Goal: Information Seeking & Learning: Learn about a topic

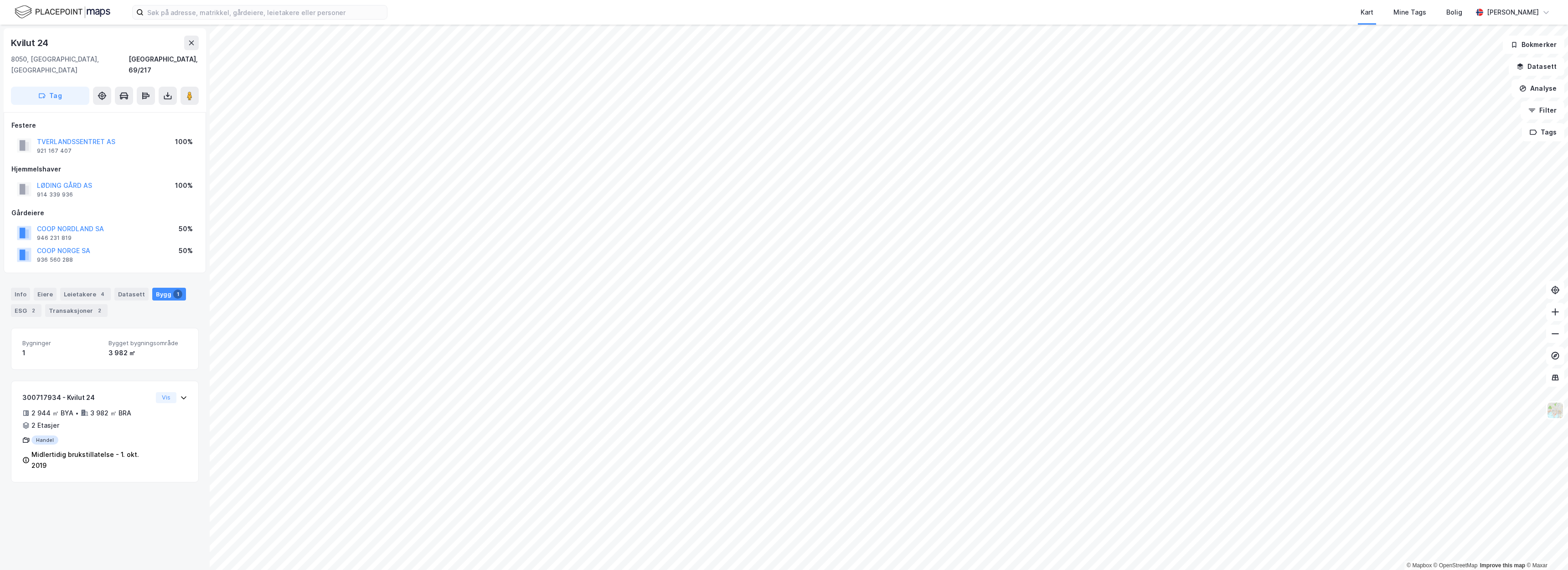
click at [730, 0] on html "Kart Mine Tags Bolig Christer Svensen © Mapbox © OpenStreetMap Improve this map…" at bounding box center [784, 285] width 1568 height 570
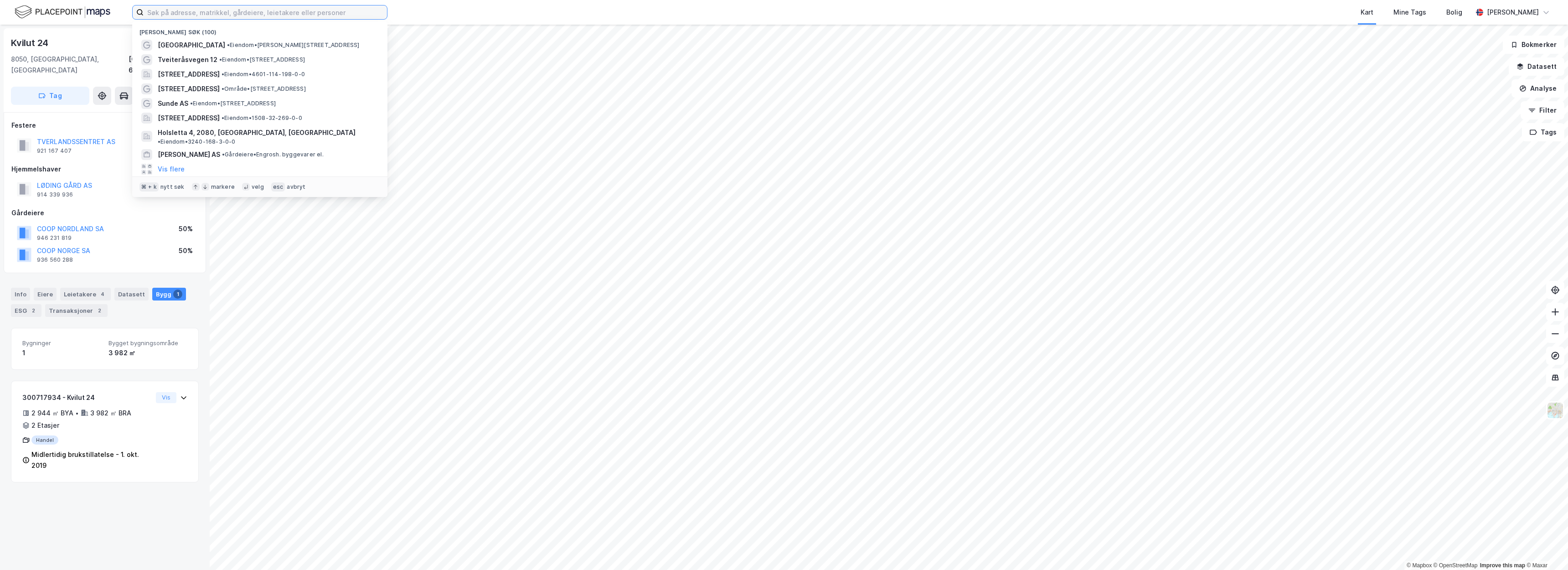
click at [169, 13] on input at bounding box center [265, 12] width 243 height 14
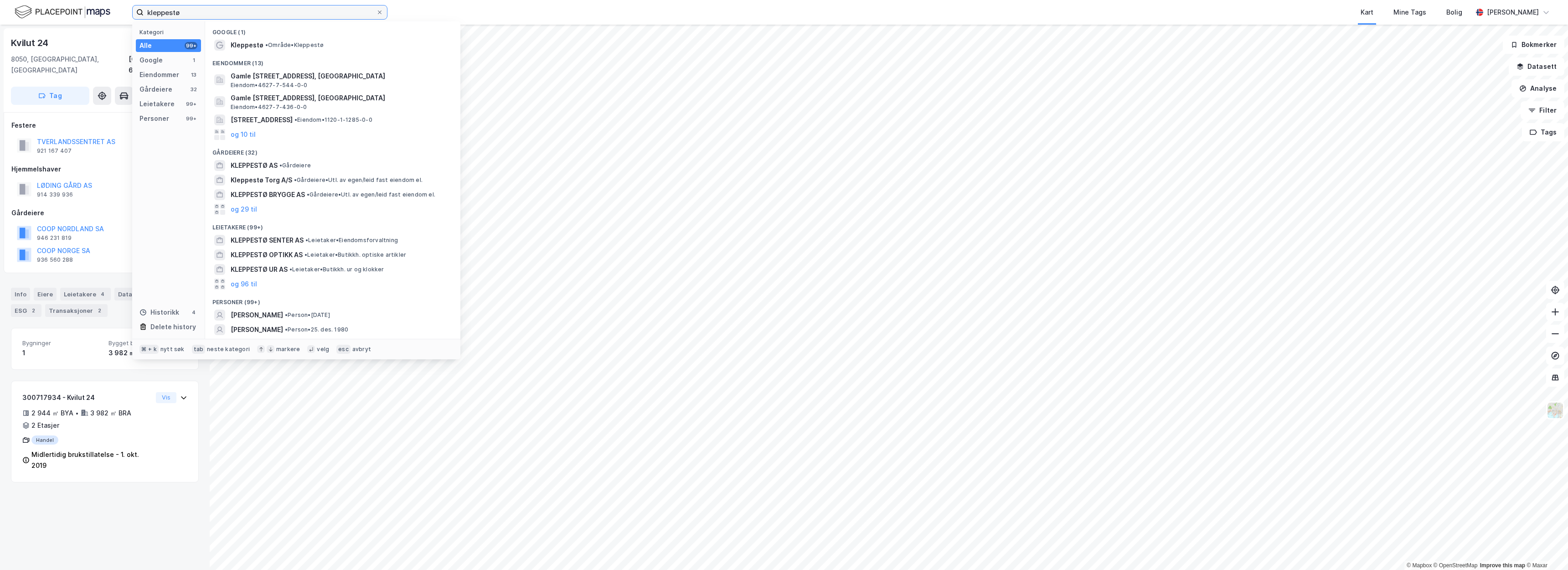
type input "kleppestø"
click at [223, 47] on div at bounding box center [219, 45] width 11 height 11
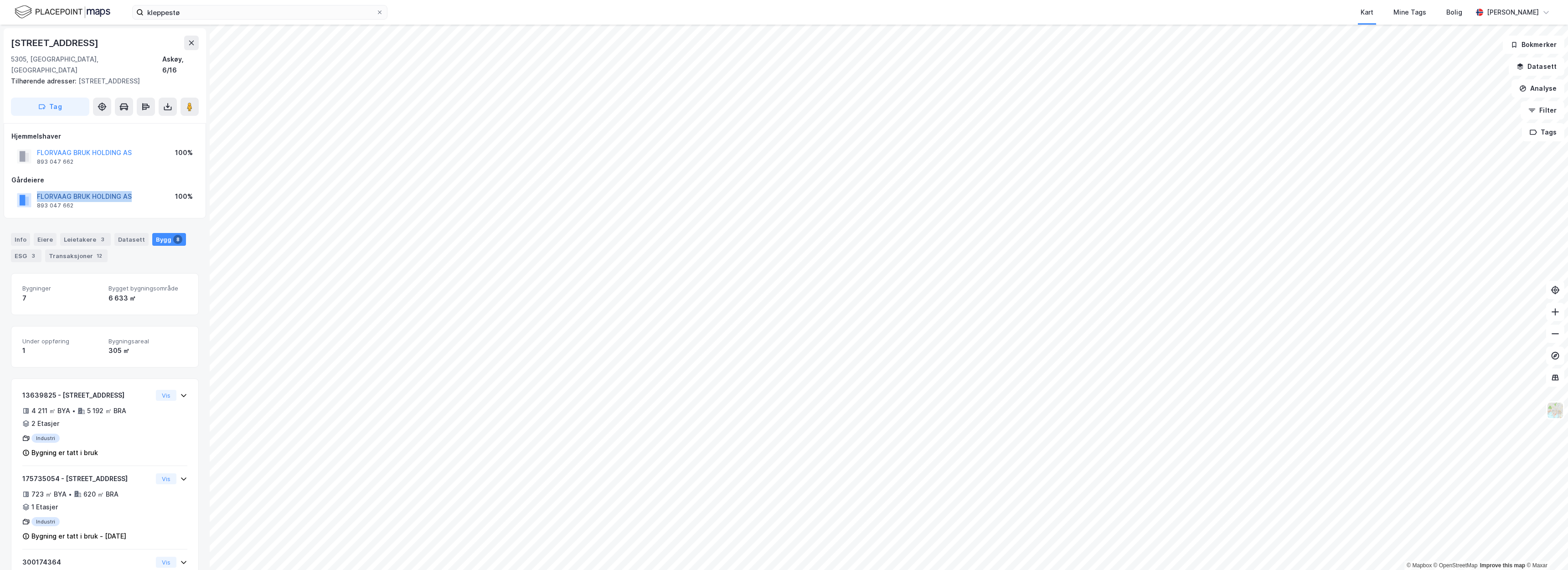
drag, startPoint x: 133, startPoint y: 184, endPoint x: 38, endPoint y: 184, distance: 95.0
click at [38, 190] on div "FLORVAAG BRUK HOLDING AS 893 047 662 100%" at bounding box center [104, 201] width 187 height 22
copy button "FLORVAAG BRUK HOLDING AS"
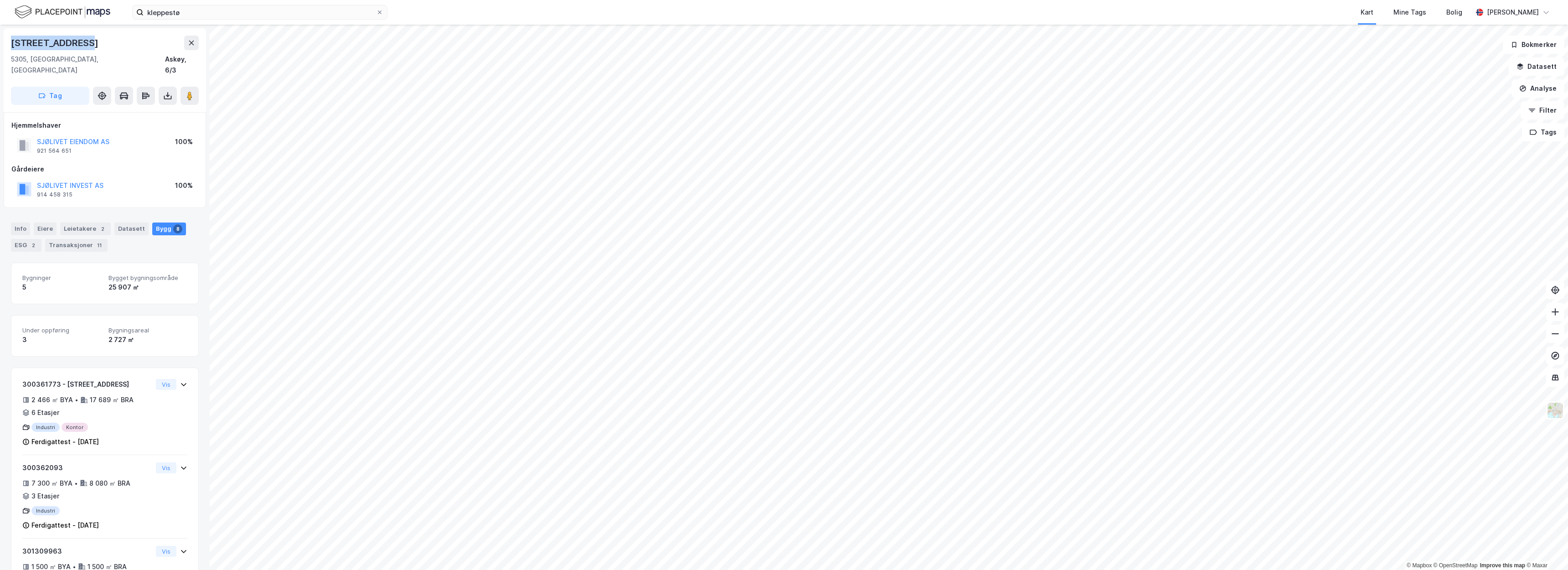
drag, startPoint x: 91, startPoint y: 42, endPoint x: 0, endPoint y: 35, distance: 91.3
click at [0, 35] on div "Florvågvegen 39 5305, Florvåg, Vestland Askøy, 6/3 Tag Hjemmelshaver SJØLIVET E…" at bounding box center [105, 297] width 209 height 546
copy div "Florvågvegen 39"
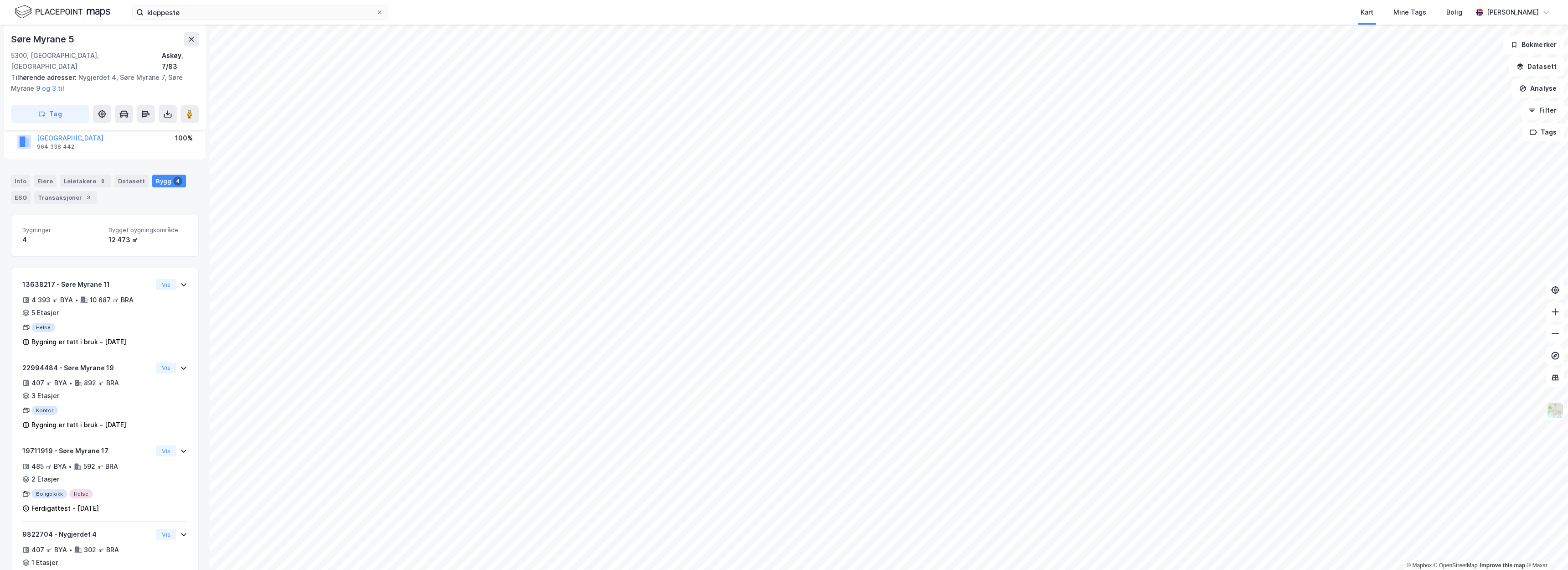
scroll to position [97, 0]
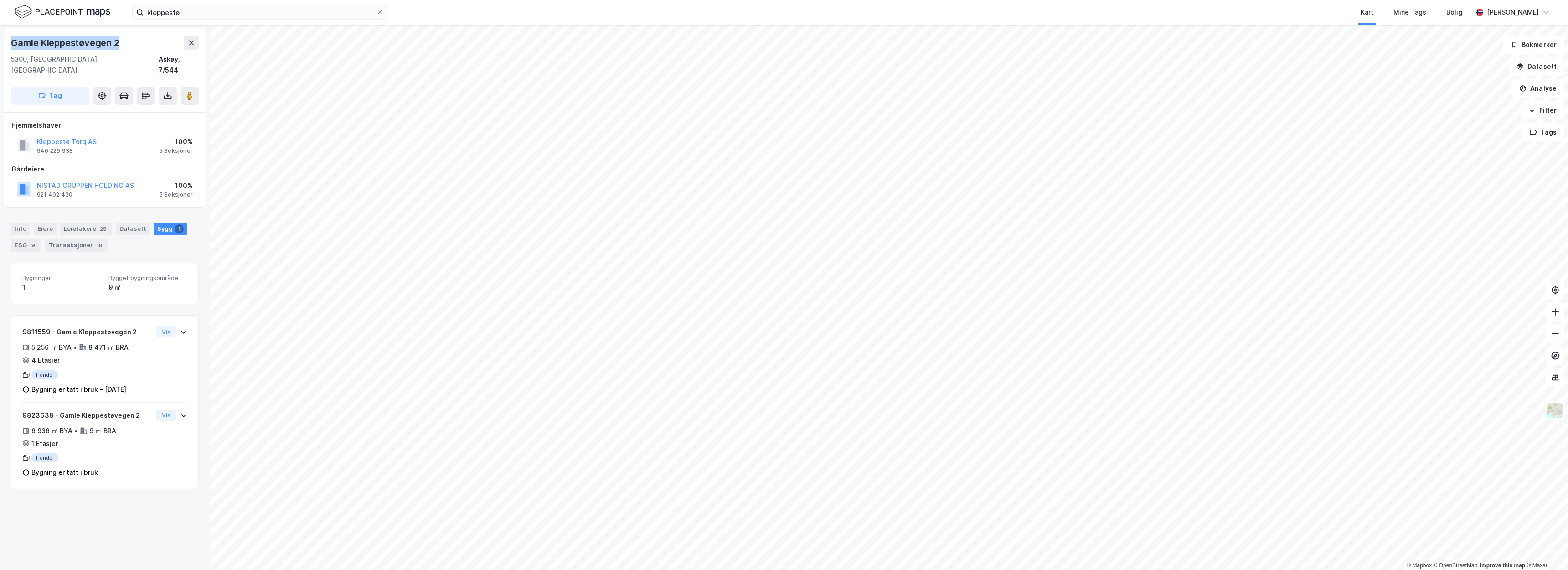
drag, startPoint x: 104, startPoint y: 43, endPoint x: 9, endPoint y: 47, distance: 95.1
click at [9, 47] on div "Gamle Kleppestøvegen 2 5300, Kleppestø, Vestland Askøy, 7/544 Tag" at bounding box center [105, 70] width 202 height 84
copy div "Gamle Kleppestøvegen 2"
click at [134, 47] on div "Gamle Kleppestøvegen 2" at bounding box center [105, 43] width 188 height 15
click at [121, 514] on div "Gamle Kleppestøvegen 2 5300, Kleppestø, Vestland Askøy, 7/544 Tag Hjemmelshaver…" at bounding box center [105, 297] width 209 height 546
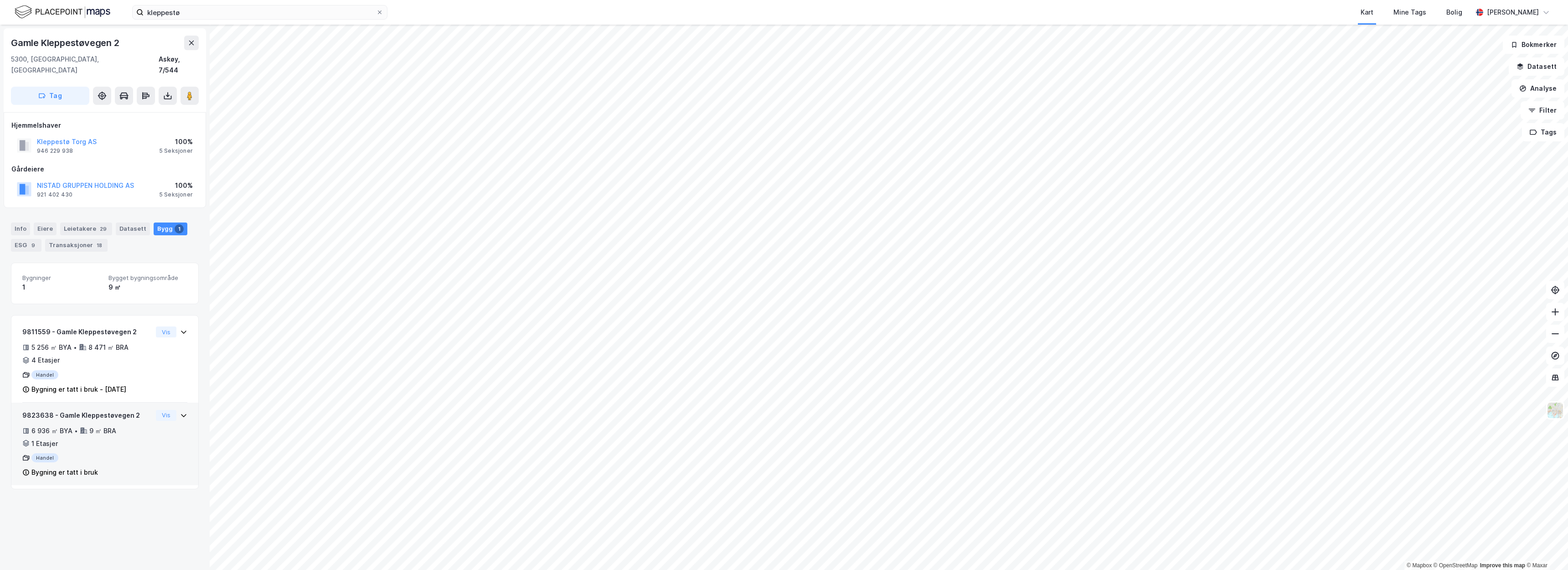
click at [125, 429] on div "6 936 ㎡ BYA • 9 ㎡ BRA • 1 Etasjer" at bounding box center [87, 437] width 130 height 24
click at [143, 370] on div "Handel" at bounding box center [87, 374] width 130 height 9
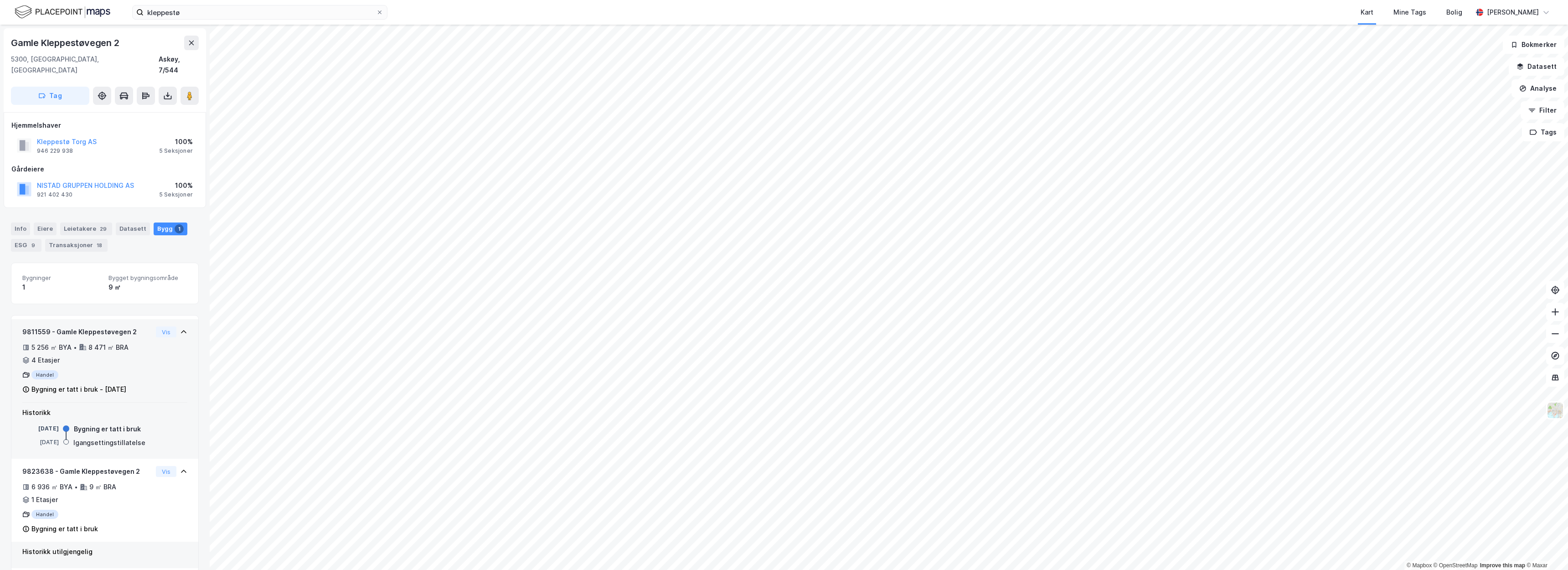
click at [147, 376] on div "9811559 - Gamle Kleppestøvegen 2 5 256 ㎡ BYA • 8 471 ㎡ BRA • 4 Etasjer Handel B…" at bounding box center [104, 364] width 165 height 76
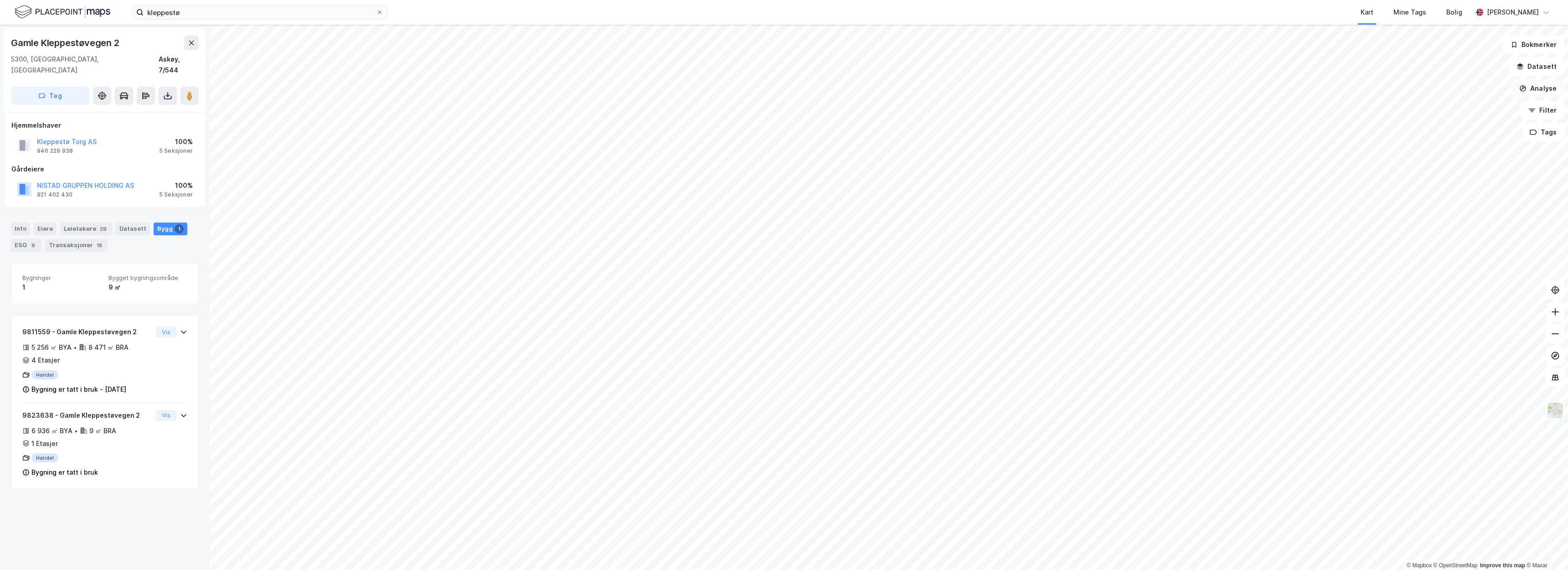
click at [1551, 92] on button "Analyse" at bounding box center [1537, 89] width 53 height 18
click at [1478, 114] on div "Tegn område" at bounding box center [1452, 108] width 105 height 15
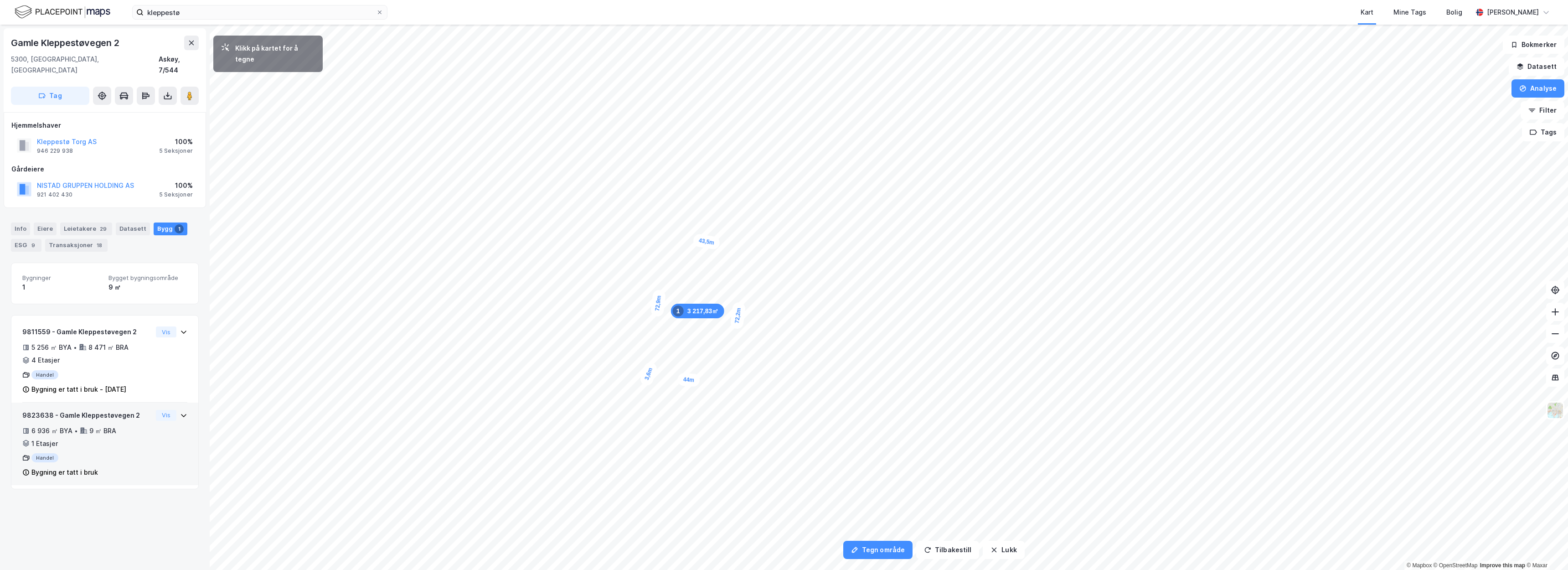
click at [650, 371] on div "3,6m" at bounding box center [648, 373] width 20 height 27
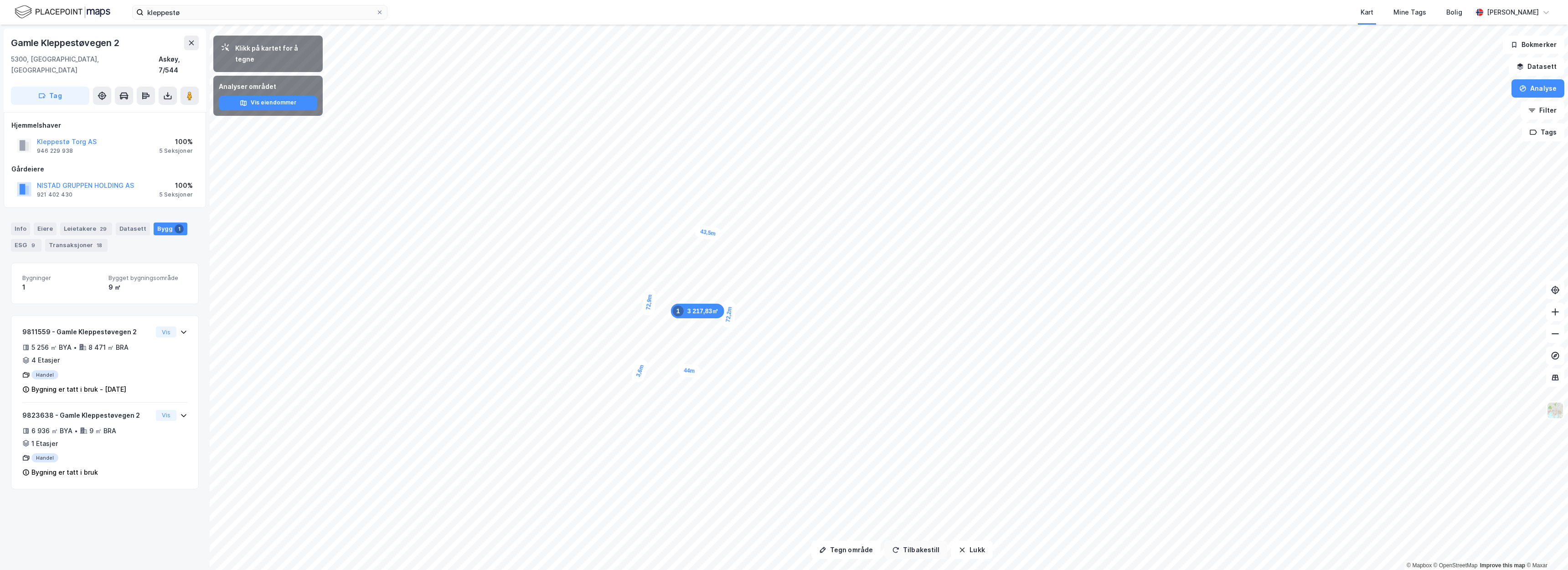
click at [913, 546] on button "Tilbakestill" at bounding box center [916, 550] width 63 height 18
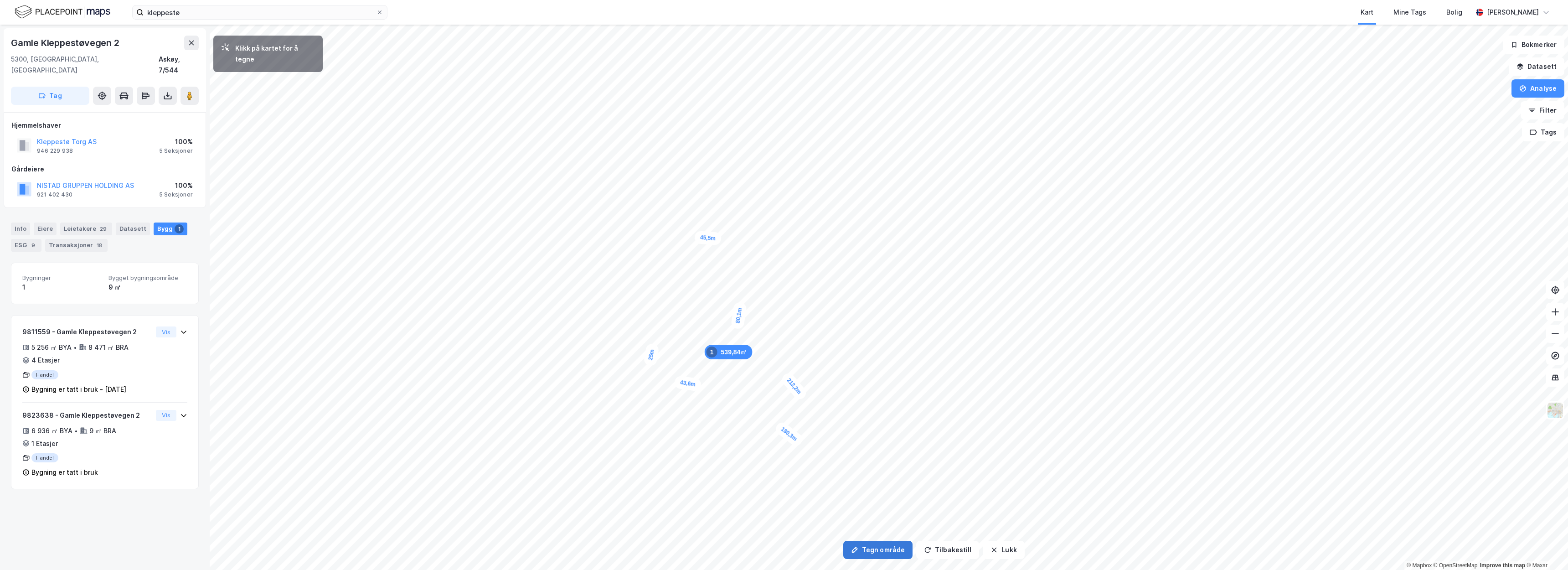
click at [896, 550] on button "Tegn område" at bounding box center [877, 550] width 69 height 18
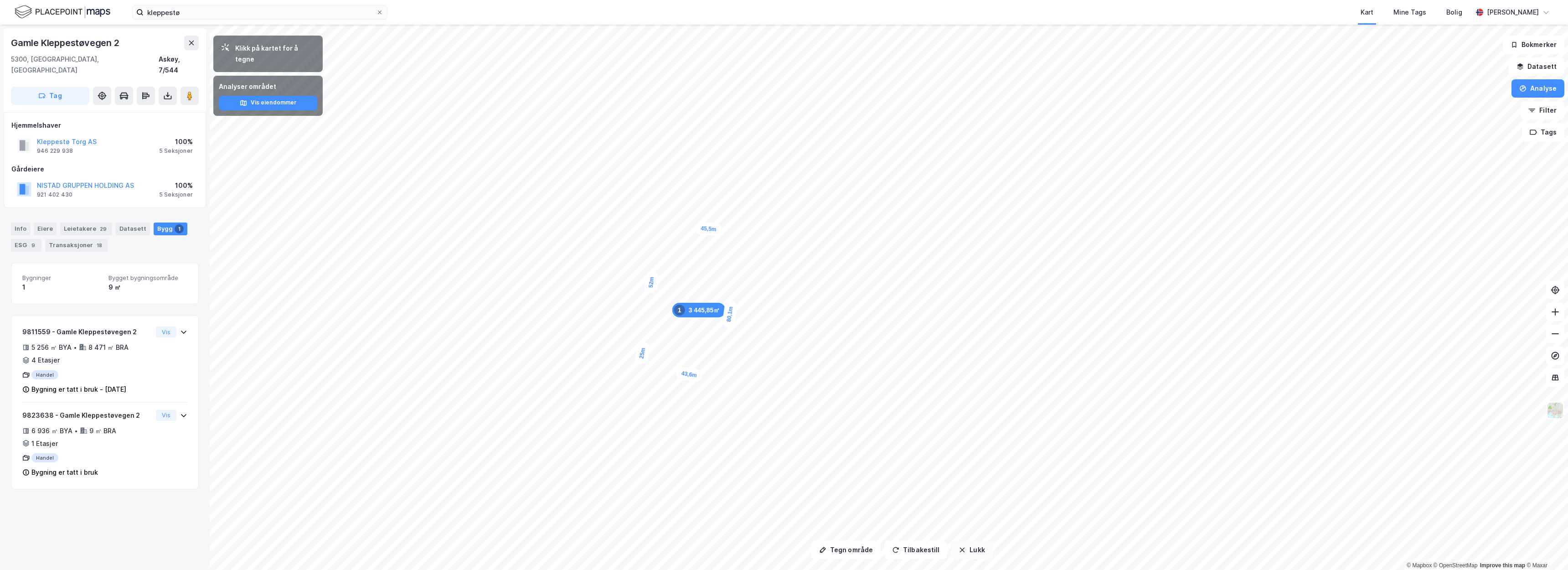
click at [960, 551] on icon "button" at bounding box center [962, 550] width 5 height 5
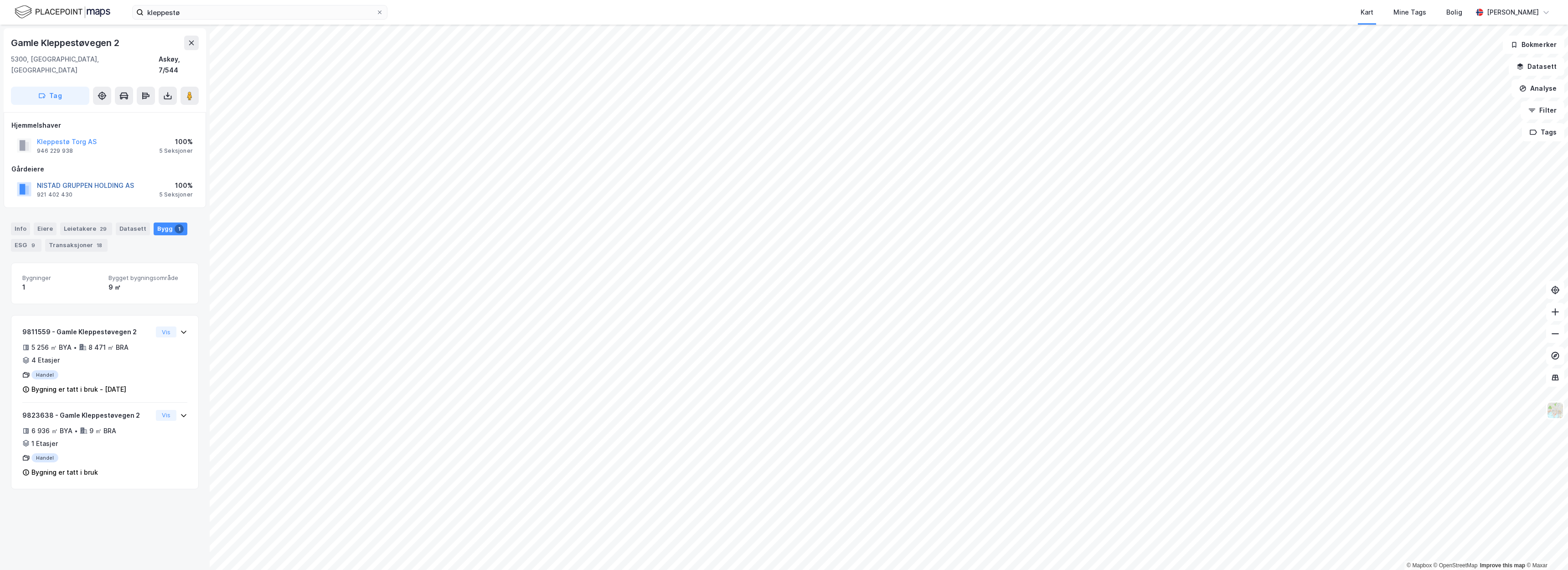
click at [0, 0] on button "NISTAD GRUPPEN HOLDING AS" at bounding box center [0, 0] width 0 height 0
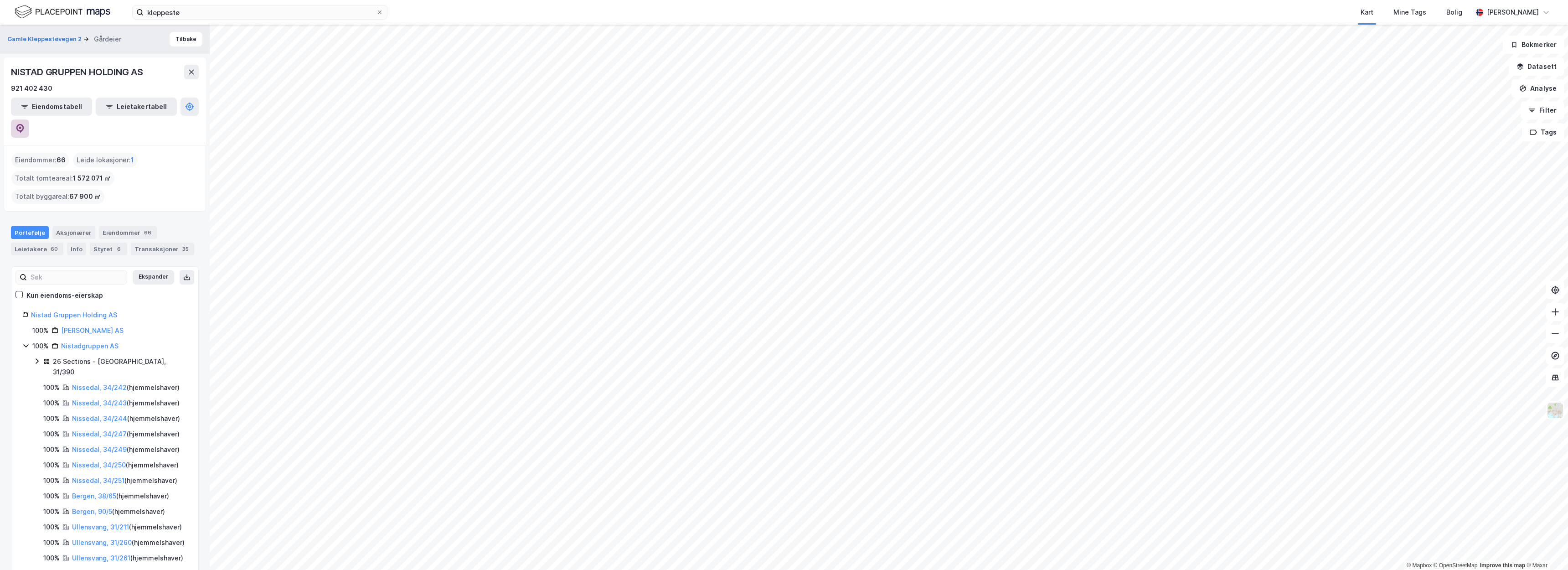
click at [29, 120] on button at bounding box center [20, 129] width 18 height 18
click at [84, 90] on div "921 402 430" at bounding box center [105, 88] width 188 height 11
drag, startPoint x: 64, startPoint y: 90, endPoint x: 3, endPoint y: 74, distance: 63.1
click at [3, 74] on div "Gamle Kleppestøvegen 2 Gårdeier Tilbake NISTAD GRUPPEN HOLDING AS 921 402 430 E…" at bounding box center [105, 297] width 209 height 546
copy div "NISTAD GRUPPEN HOLDING AS 921 402 430"
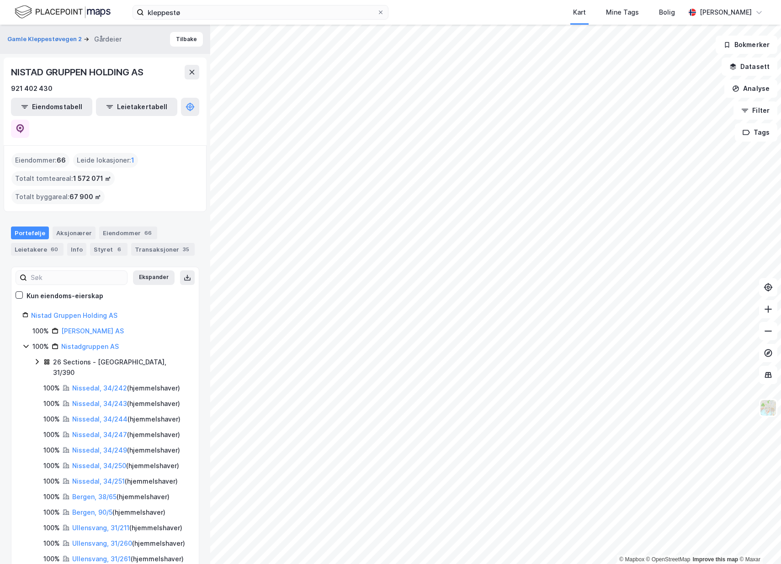
click at [141, 160] on div "Eiendommer : 66 Leide lokasjoner : 1 Totalt tomteareal : 1 572 071 ㎡ Totalt byg…" at bounding box center [104, 178] width 187 height 51
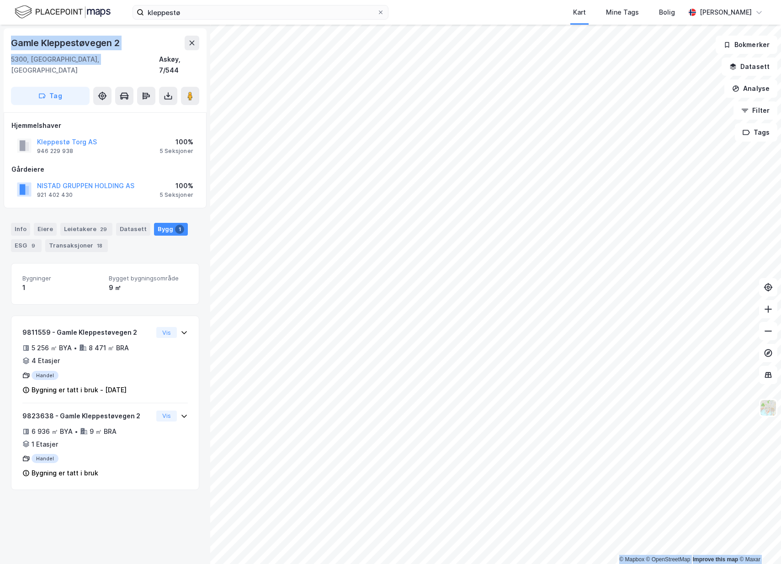
drag, startPoint x: 99, startPoint y: 61, endPoint x: -3, endPoint y: 32, distance: 105.9
click at [0, 32] on html "kleppestø Kart Mine Tags Bolig Christer Svensen © Mapbox © OpenStreetMap Improv…" at bounding box center [390, 282] width 781 height 564
click at [76, 53] on div "Gamle Kleppestøvegen 2 5300, Kleppestø, Vestland Askøy, 7/544" at bounding box center [105, 56] width 188 height 40
drag, startPoint x: 93, startPoint y: 59, endPoint x: 14, endPoint y: 48, distance: 79.4
click at [14, 48] on div "Gamle Kleppestøvegen 2 5300, Kleppestø, Vestland Askøy, 7/544" at bounding box center [105, 56] width 188 height 40
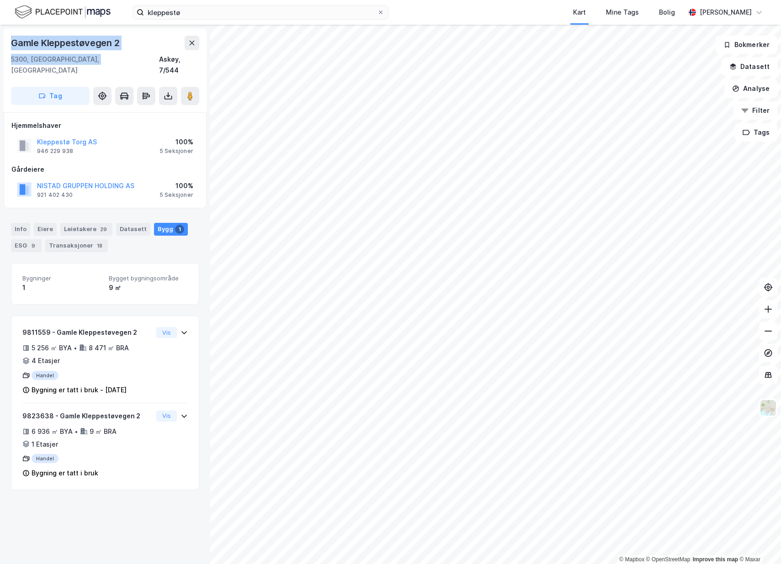
copy div "Gamle Kleppestøvegen 2 5300, Kleppestø, Vestland"
click at [0, 0] on button "NISTAD GRUPPEN HOLDING AS" at bounding box center [0, 0] width 0 height 0
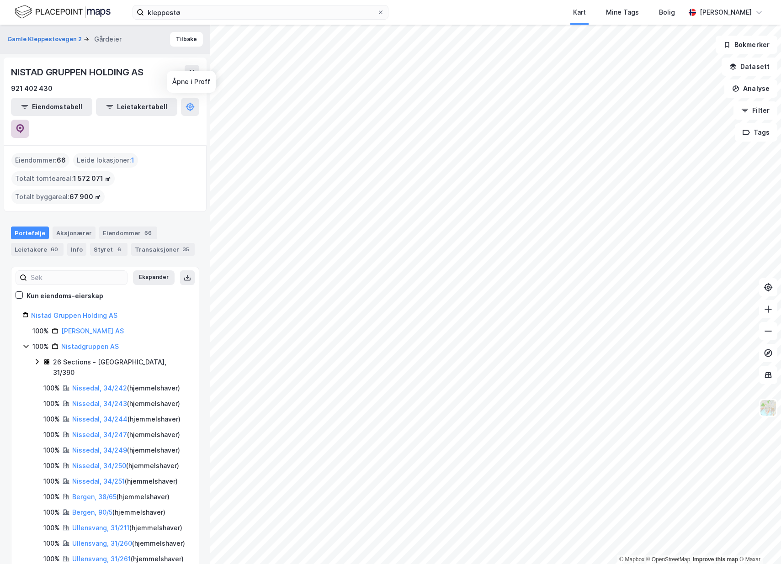
click at [24, 124] on icon at bounding box center [20, 128] width 8 height 9
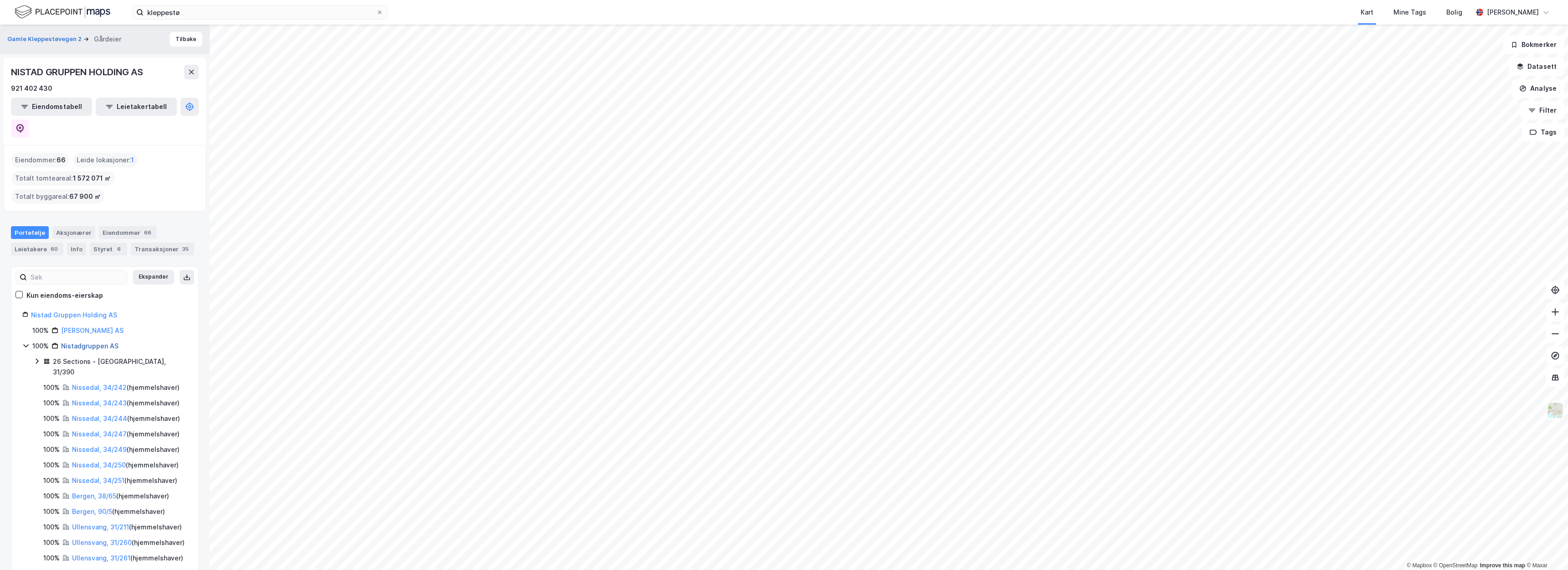
click at [76, 342] on link "Nistadgruppen AS" at bounding box center [90, 346] width 58 height 8
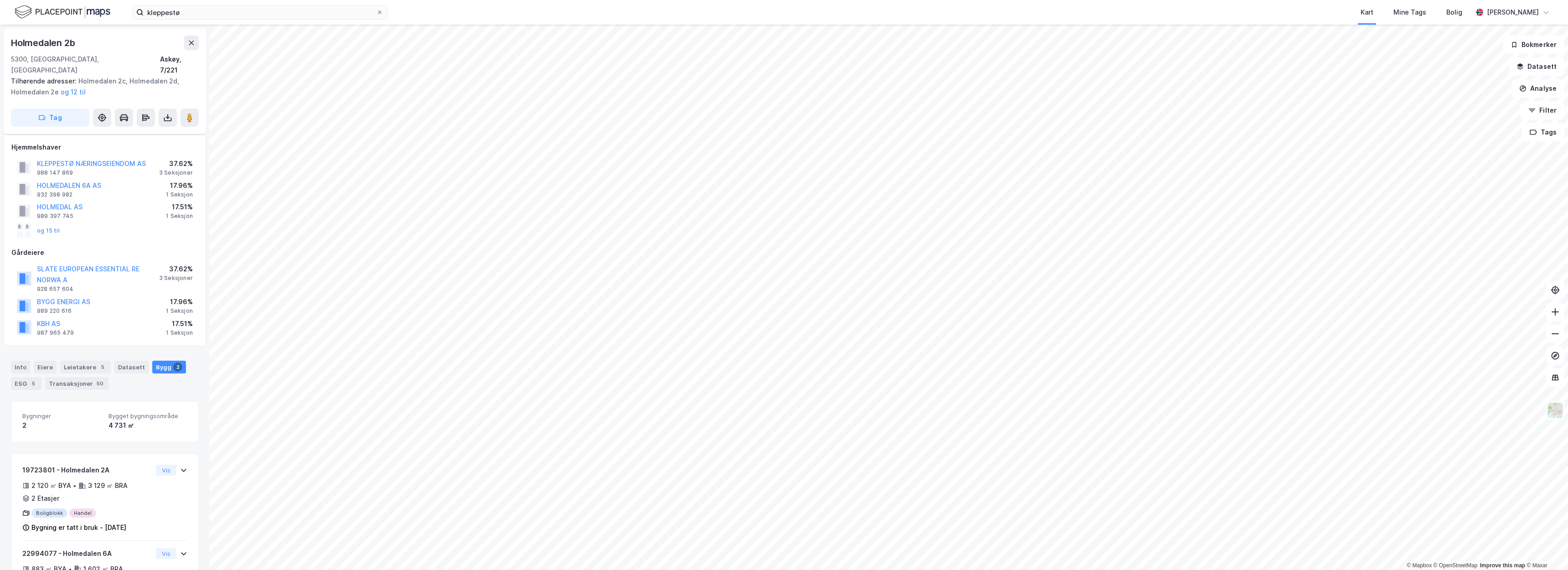
scroll to position [46, 0]
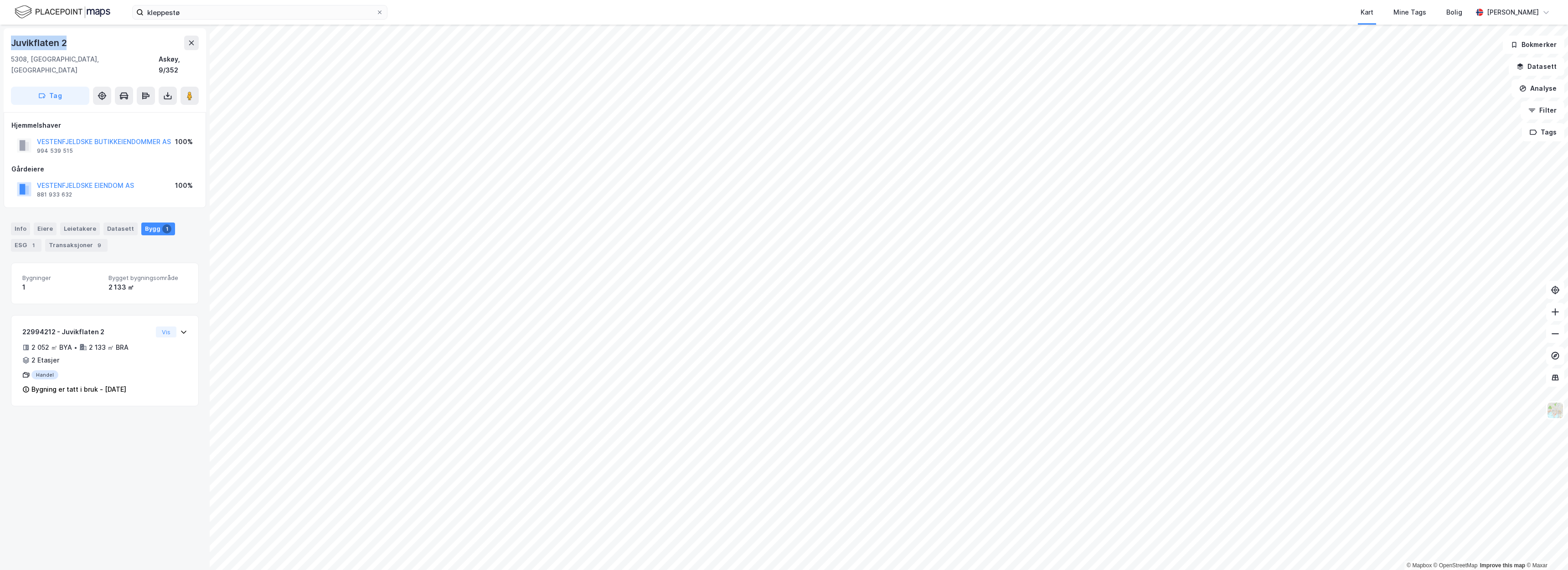
drag, startPoint x: 69, startPoint y: 43, endPoint x: 12, endPoint y: 39, distance: 57.1
click at [12, 39] on div "Juvikflaten 2" at bounding box center [40, 43] width 58 height 15
copy div "Juvikflaten 2"
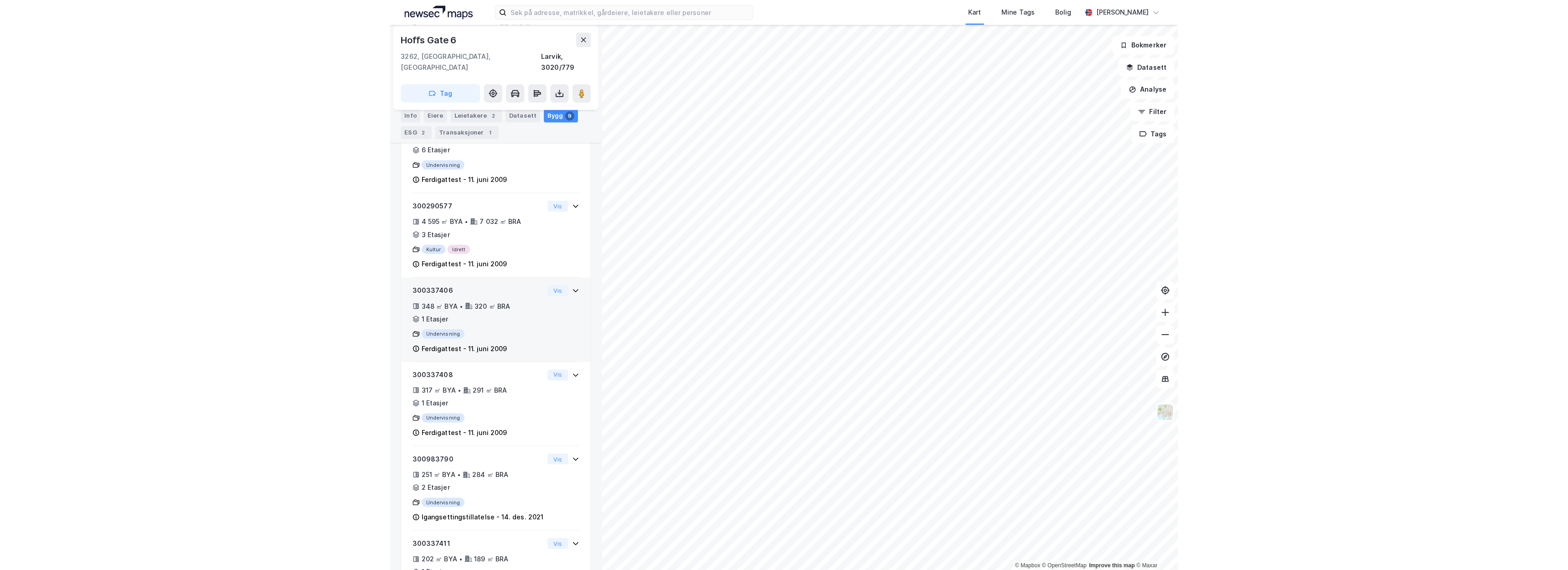
scroll to position [267, 0]
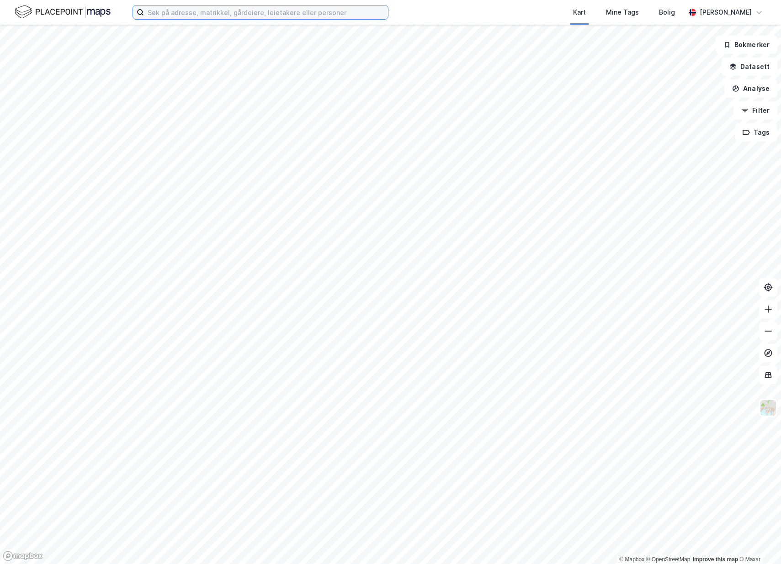
click at [192, 13] on input at bounding box center [266, 12] width 244 height 14
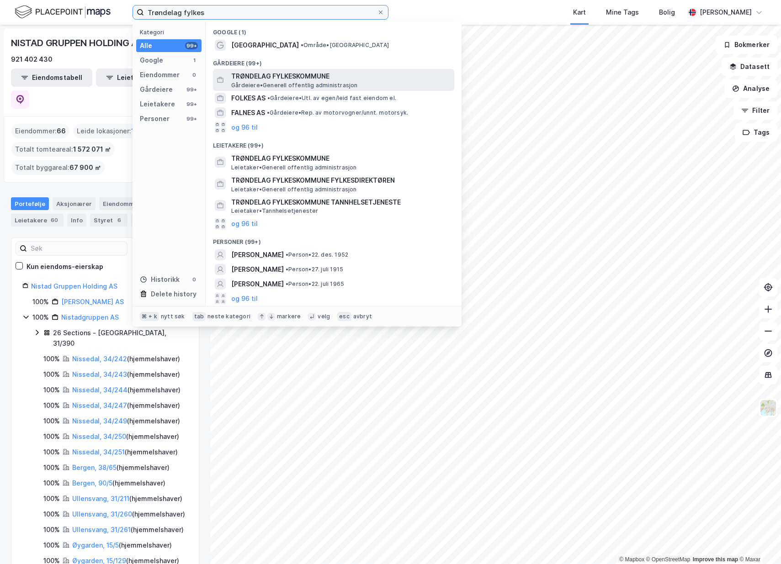
type input "Trøndelag fylkes"
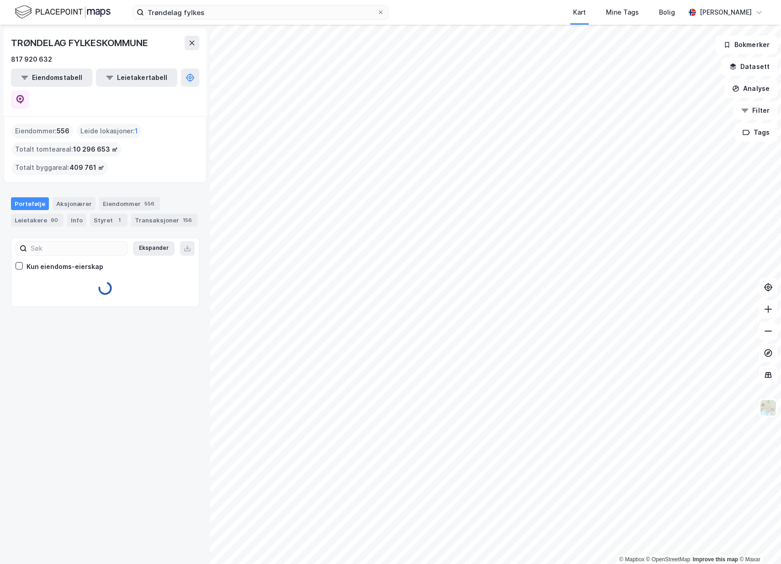
click at [143, 140] on div "Eiendommer : 556 Leide lokasjoner : 1 Totalt tomteareal : 10 296 653 ㎡ Totalt b…" at bounding box center [104, 149] width 187 height 51
